Goal: Task Accomplishment & Management: Use online tool/utility

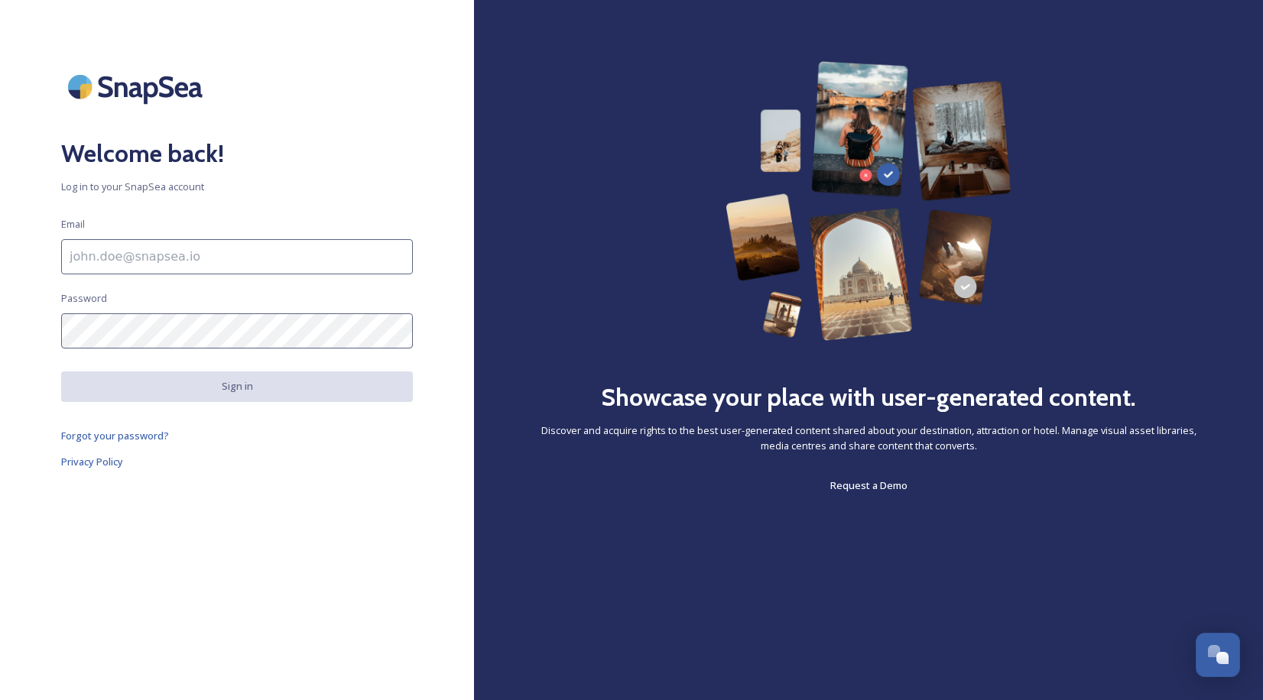
click at [190, 257] on input at bounding box center [237, 256] width 352 height 35
click at [131, 251] on input at bounding box center [237, 256] width 352 height 35
click at [66, 265] on input "[EMAIL_ADDRESS][DOMAIN_NAME]" at bounding box center [237, 256] width 352 height 35
click at [263, 251] on input "[EMAIL_ADDRESS][DOMAIN_NAME]" at bounding box center [237, 256] width 352 height 35
click at [73, 251] on input "[EMAIL_ADDRESS][DOMAIN_NAME]." at bounding box center [237, 256] width 352 height 35
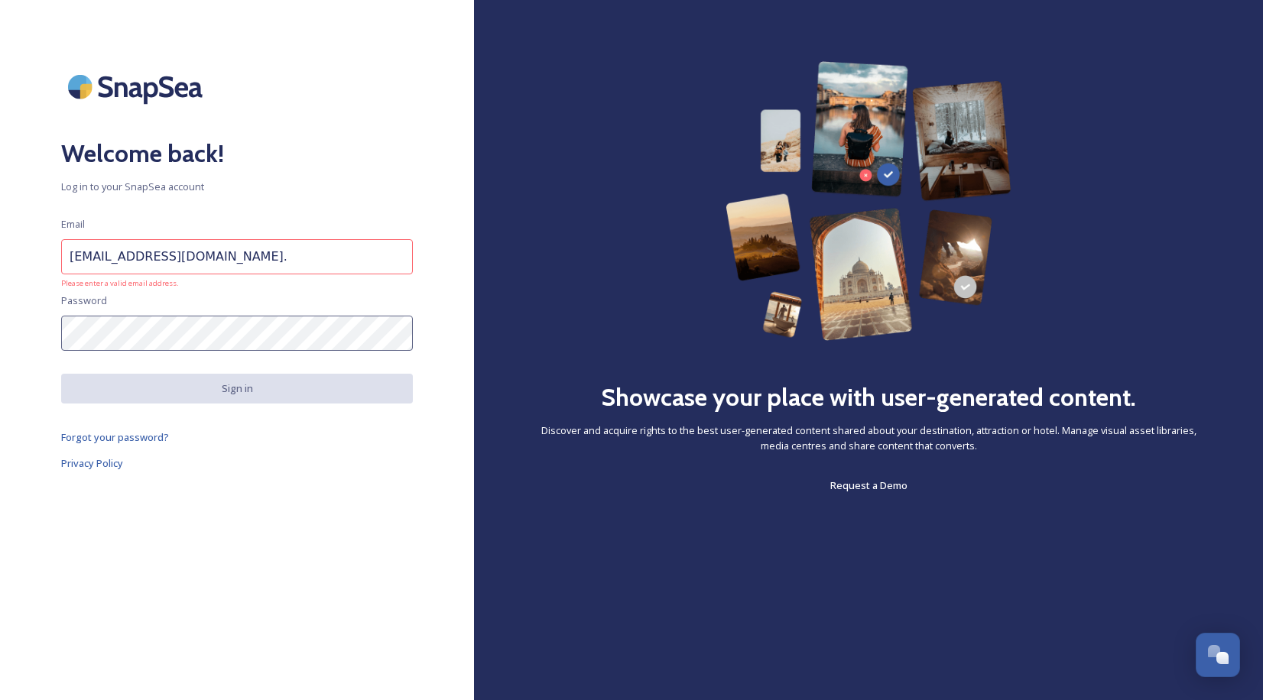
click at [64, 251] on input "[EMAIL_ADDRESS][DOMAIN_NAME]." at bounding box center [237, 256] width 352 height 35
click at [73, 261] on input "[EMAIL_ADDRESS][DOMAIN_NAME]." at bounding box center [237, 256] width 352 height 35
click at [278, 256] on input "[EMAIL_ADDRESS][DOMAIN_NAME]." at bounding box center [237, 256] width 352 height 35
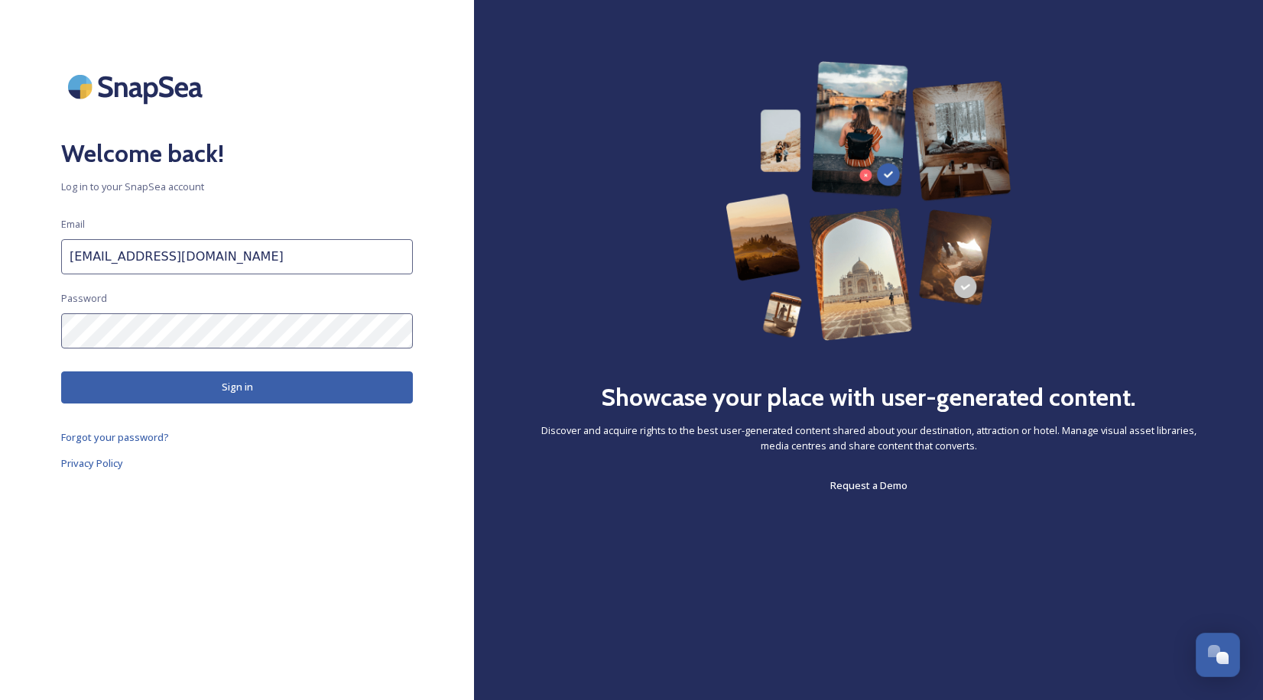
click at [258, 389] on button "Sign in" at bounding box center [237, 387] width 352 height 31
click at [71, 251] on input "[EMAIL_ADDRESS][DOMAIN_NAME]" at bounding box center [237, 256] width 352 height 35
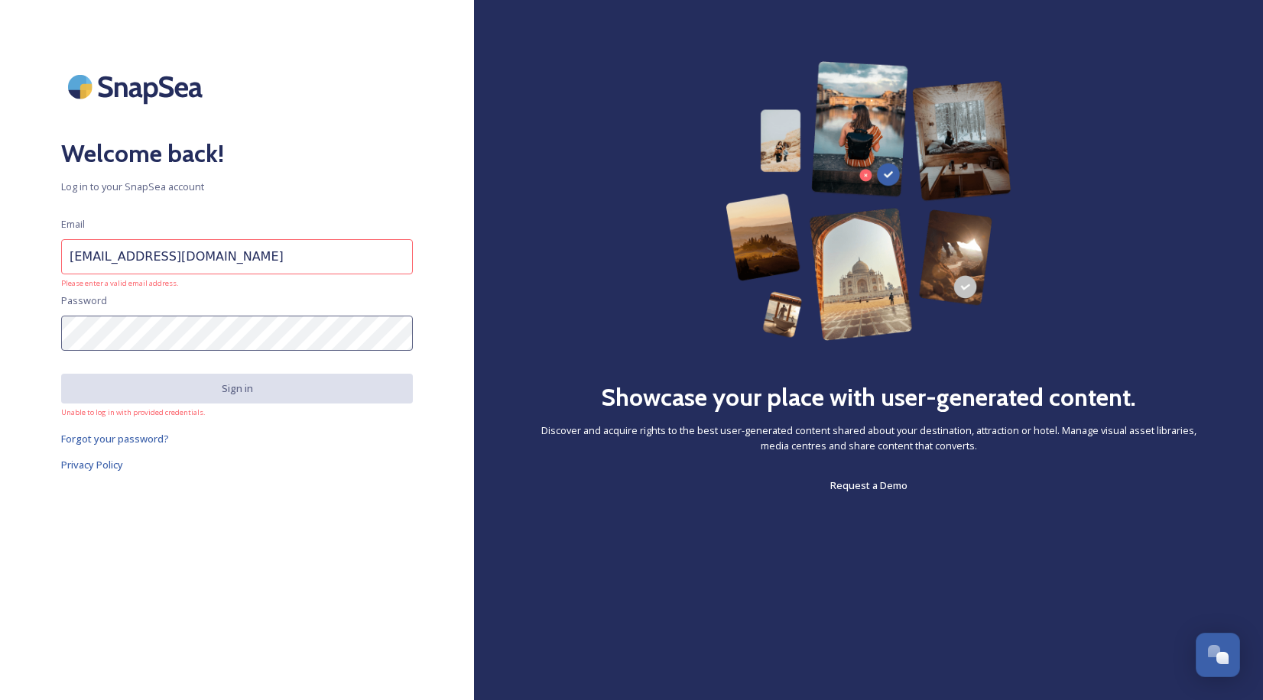
click at [70, 261] on input "[EMAIL_ADDRESS][DOMAIN_NAME]" at bounding box center [237, 256] width 352 height 35
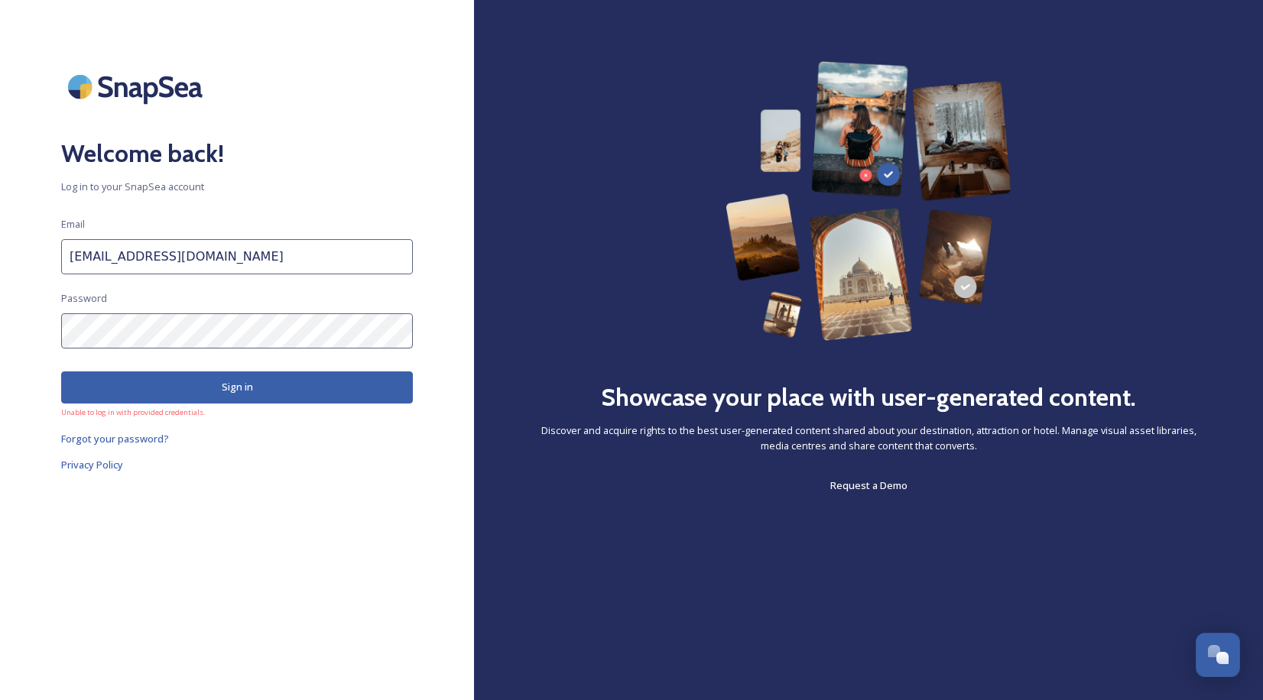
type input "[EMAIL_ADDRESS][DOMAIN_NAME]"
click at [269, 383] on button "Sign in" at bounding box center [237, 387] width 352 height 31
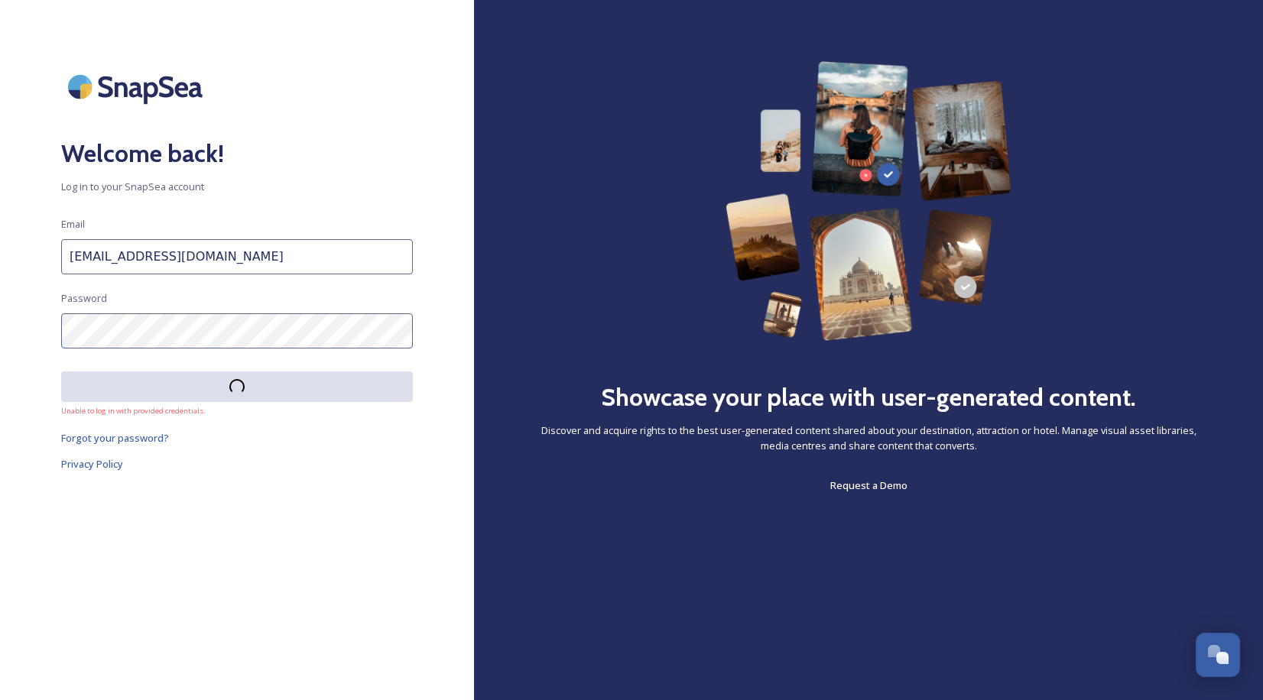
click at [269, 383] on button at bounding box center [237, 387] width 352 height 31
click at [321, 269] on input at bounding box center [237, 256] width 352 height 35
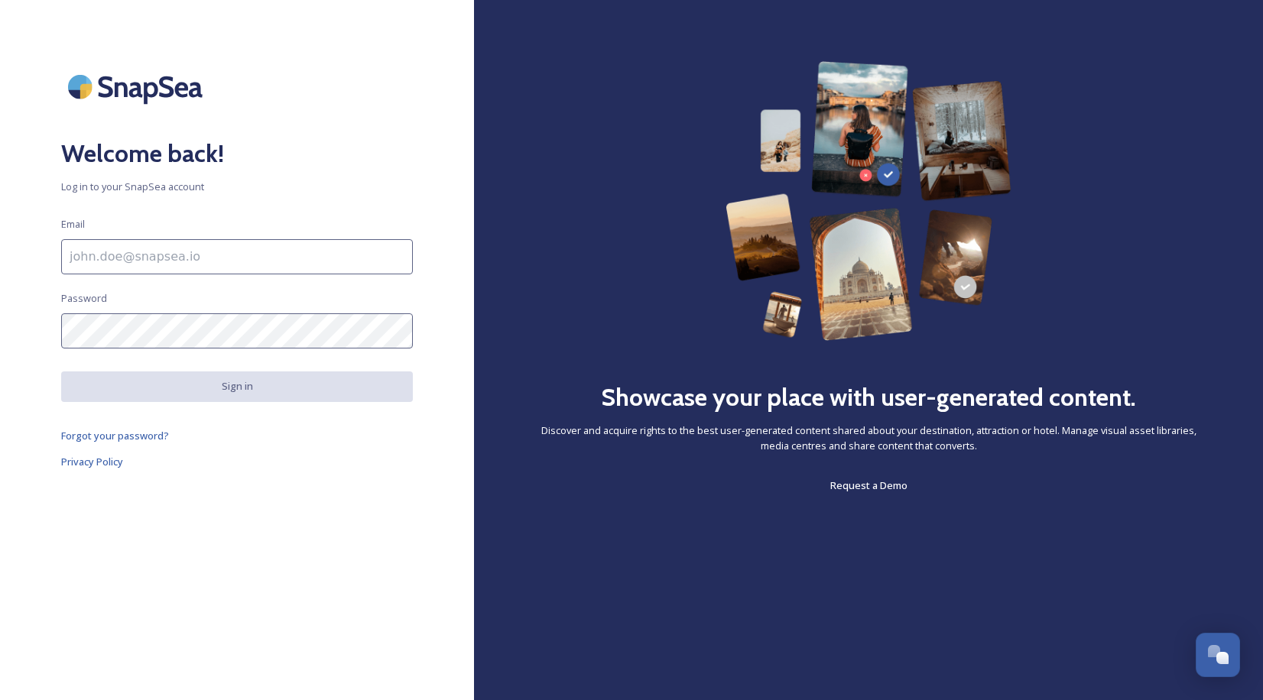
drag, startPoint x: 1229, startPoint y: 43, endPoint x: 1228, endPoint y: 28, distance: 14.6
click at [1229, 43] on div "Showcase your place with user-generated content. Discover and acquire rights to…" at bounding box center [868, 350] width 789 height 700
